Goal: Transaction & Acquisition: Purchase product/service

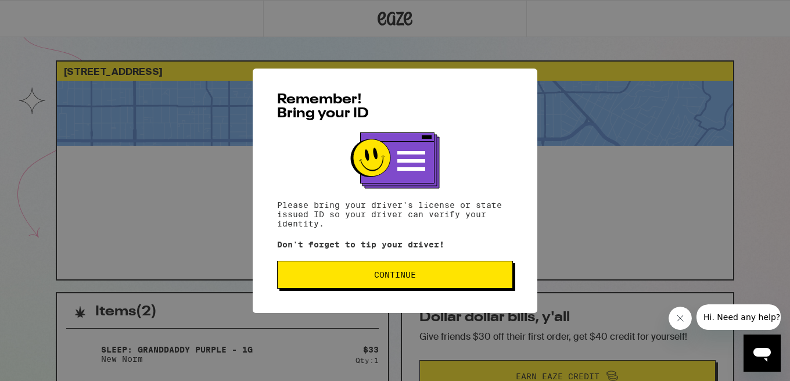
click at [398, 279] on span "Continue" at bounding box center [395, 275] width 42 height 8
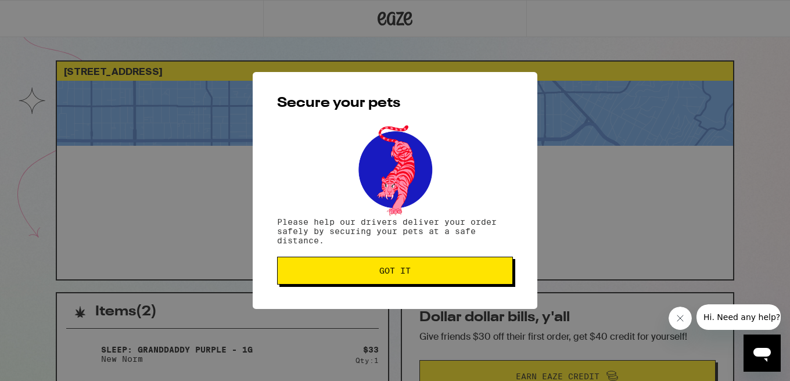
click at [398, 280] on button "Got it" at bounding box center [395, 271] width 236 height 28
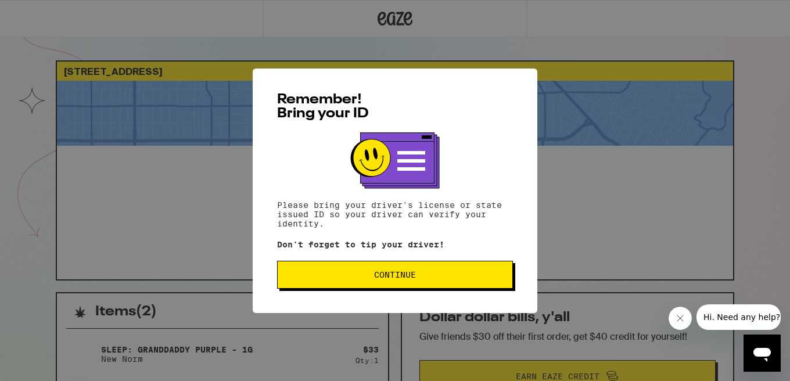
click at [332, 278] on span "Continue" at bounding box center [395, 275] width 216 height 8
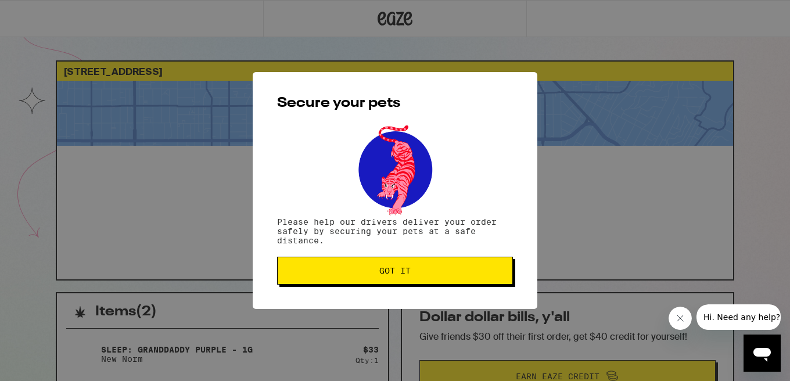
click at [332, 278] on button "Got it" at bounding box center [395, 271] width 236 height 28
